Goal: Book appointment/travel/reservation

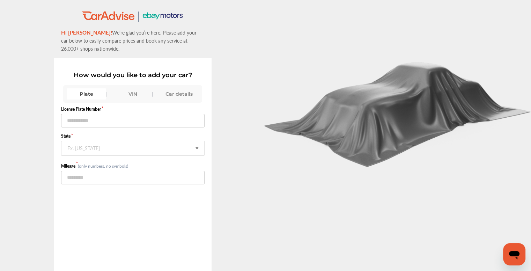
click at [131, 94] on div "VIN" at bounding box center [132, 93] width 39 height 11
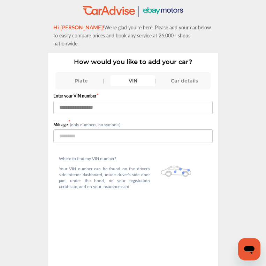
click at [158, 101] on input "text" at bounding box center [133, 108] width 160 height 14
click at [138, 101] on input "text" at bounding box center [133, 108] width 160 height 14
paste input "**********"
type input "**********"
click at [179, 143] on div "Where to find my VIN number? Your VIN number can be found on the driver's side …" at bounding box center [133, 171] width 160 height 56
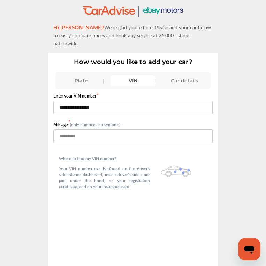
click at [180, 132] on input "number" at bounding box center [133, 136] width 160 height 14
click at [133, 132] on input "number" at bounding box center [133, 136] width 160 height 14
click at [74, 239] on div "**********" at bounding box center [133, 193] width 160 height 208
click at [116, 129] on input "number" at bounding box center [133, 136] width 160 height 14
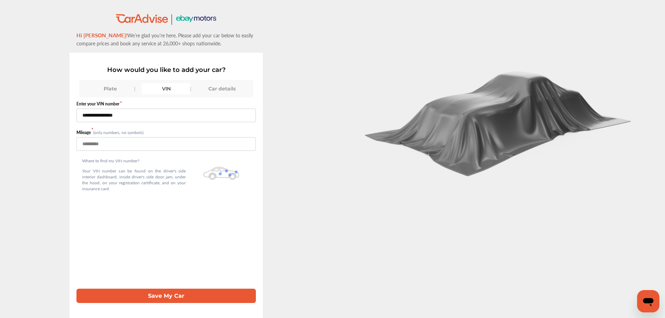
type input "*****"
click at [208, 293] on button "Save My Car" at bounding box center [165, 296] width 179 height 14
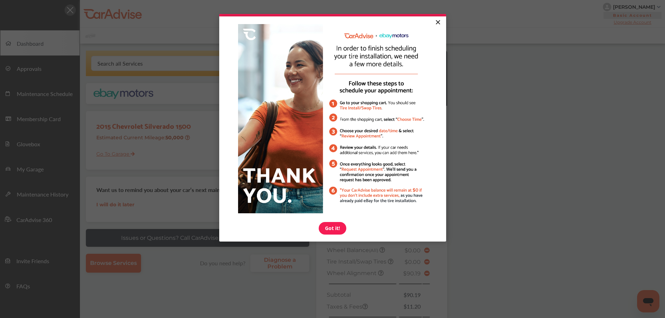
click at [441, 22] on link "×" at bounding box center [438, 22] width 12 height 13
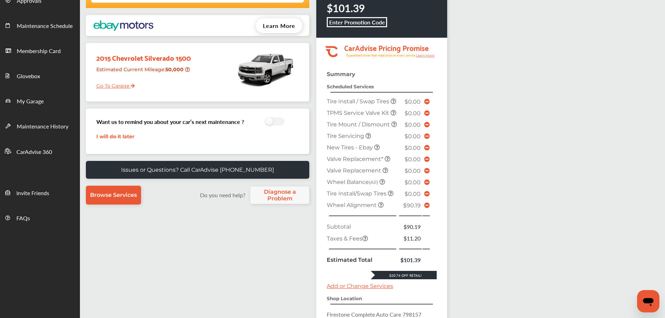
scroll to position [175, 0]
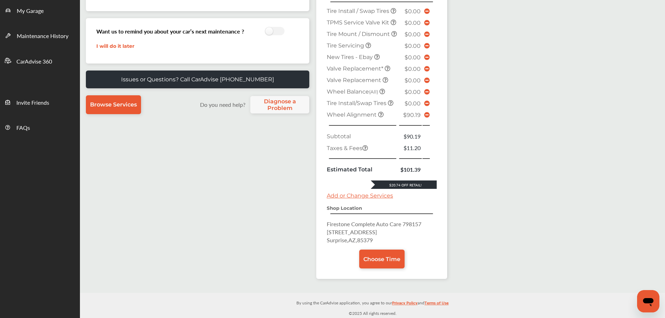
click at [427, 116] on icon at bounding box center [427, 115] width 6 height 6
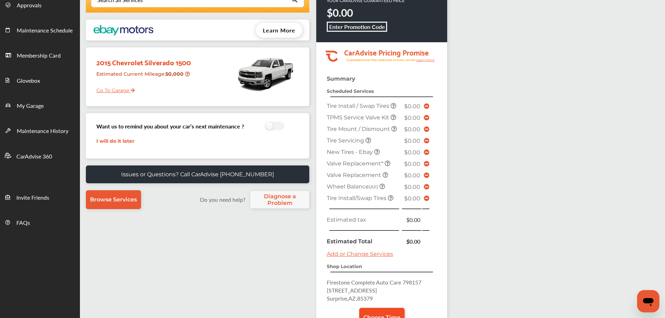
scroll to position [122, 0]
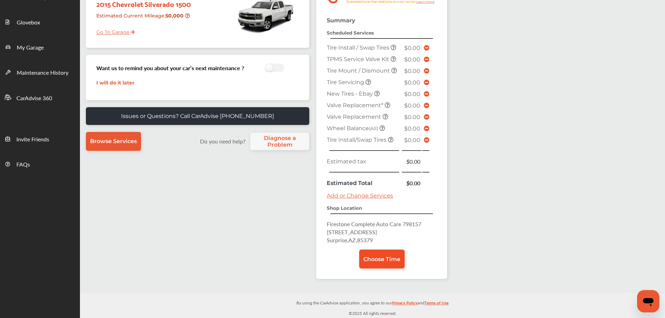
click at [370, 259] on span "Choose Time" at bounding box center [382, 259] width 37 height 7
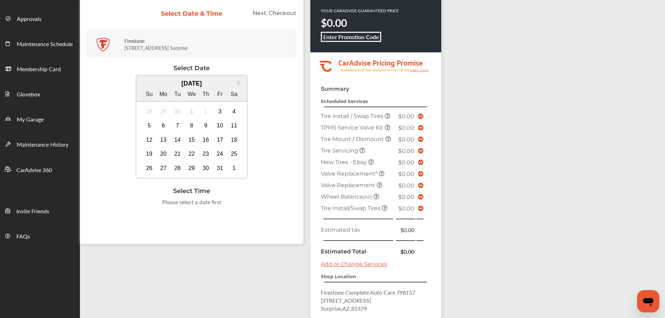
scroll to position [96, 0]
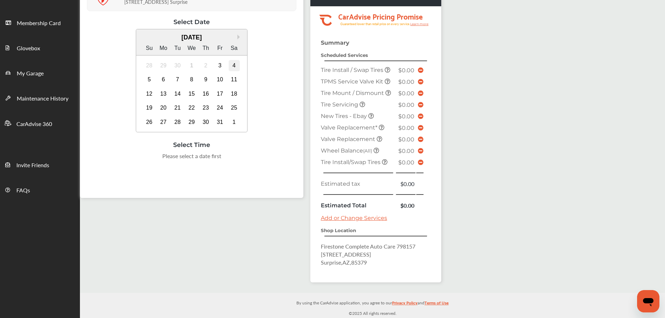
click at [237, 67] on div "4" at bounding box center [234, 65] width 11 height 11
click at [232, 158] on div "11:00 AM" at bounding box center [227, 158] width 33 height 13
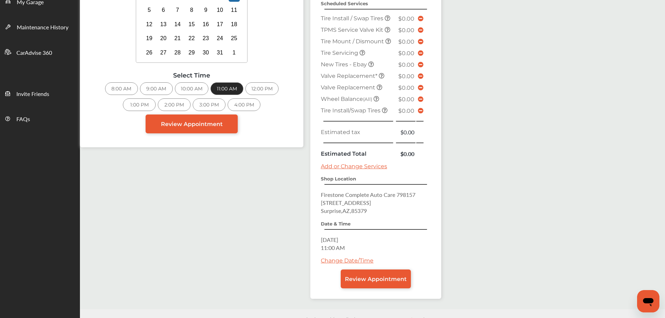
scroll to position [184, 0]
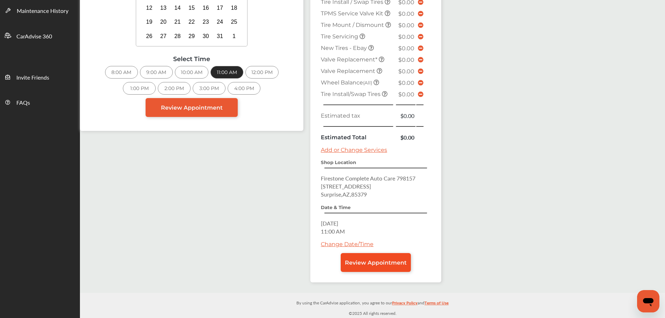
click at [399, 262] on span "Review Appointment" at bounding box center [376, 262] width 62 height 7
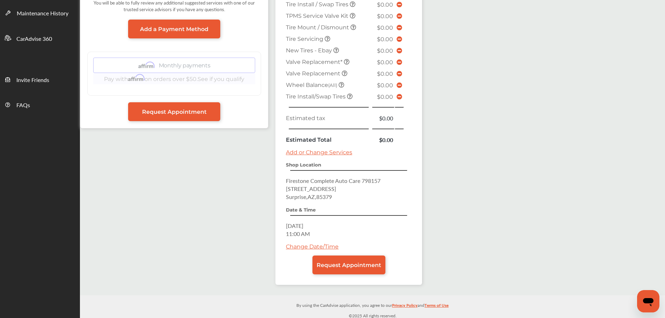
scroll to position [184, 0]
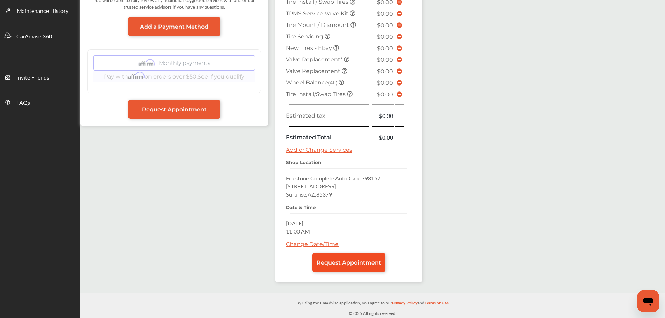
click at [337, 257] on link "Request Appointment" at bounding box center [349, 262] width 73 height 19
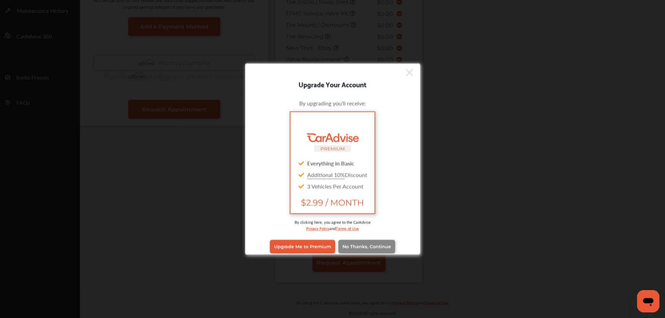
click at [355, 247] on span "No Thanks, Continue" at bounding box center [367, 246] width 49 height 5
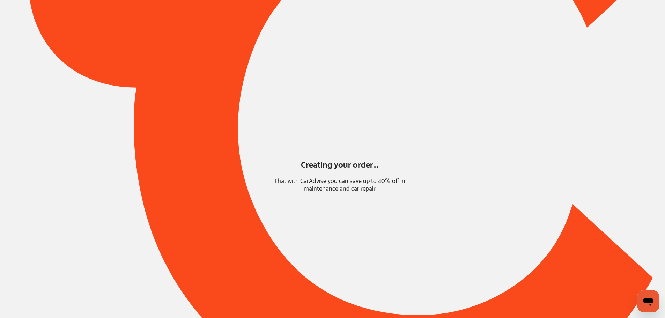
scroll to position [0, 0]
